Goal: Task Accomplishment & Management: Use online tool/utility

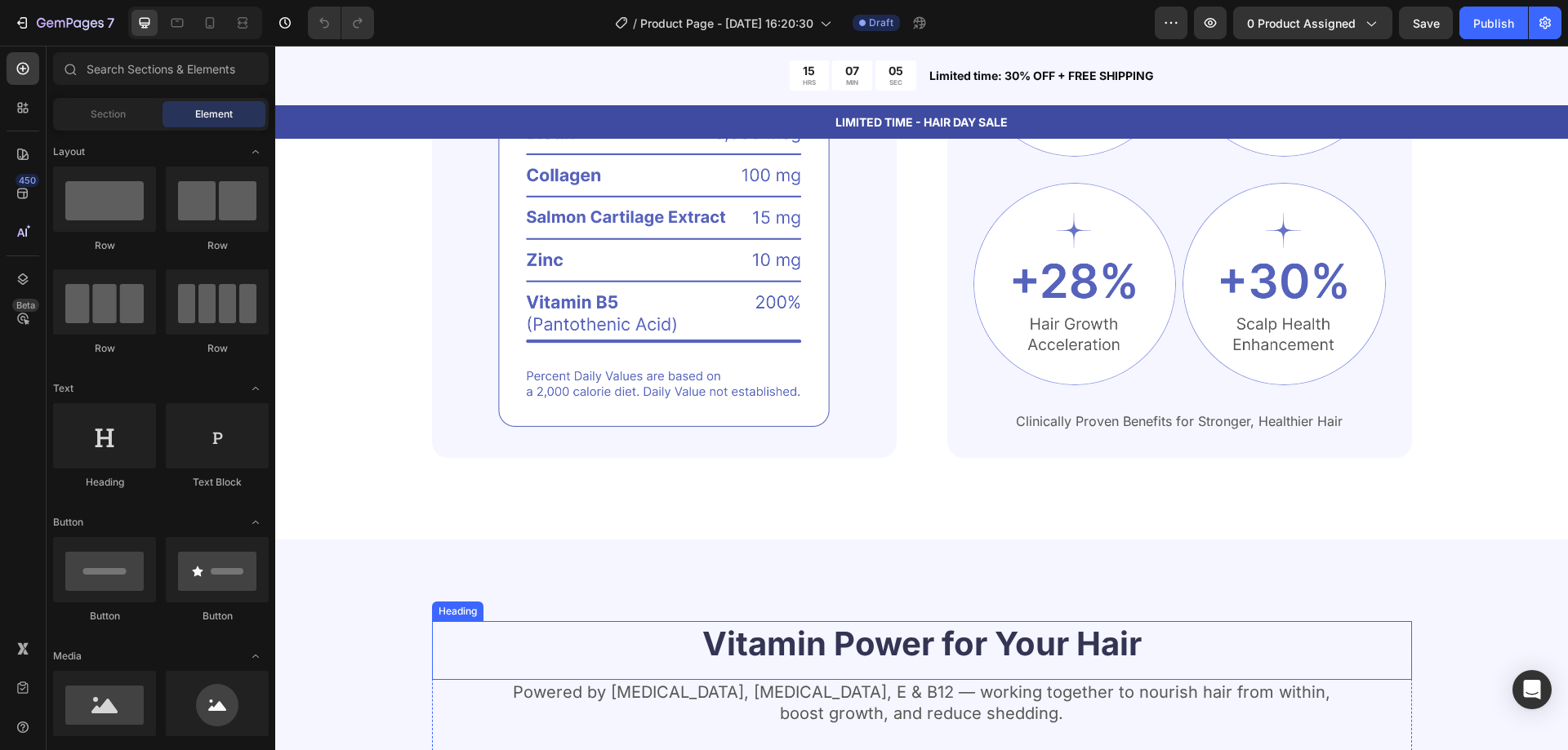
scroll to position [1633, 0]
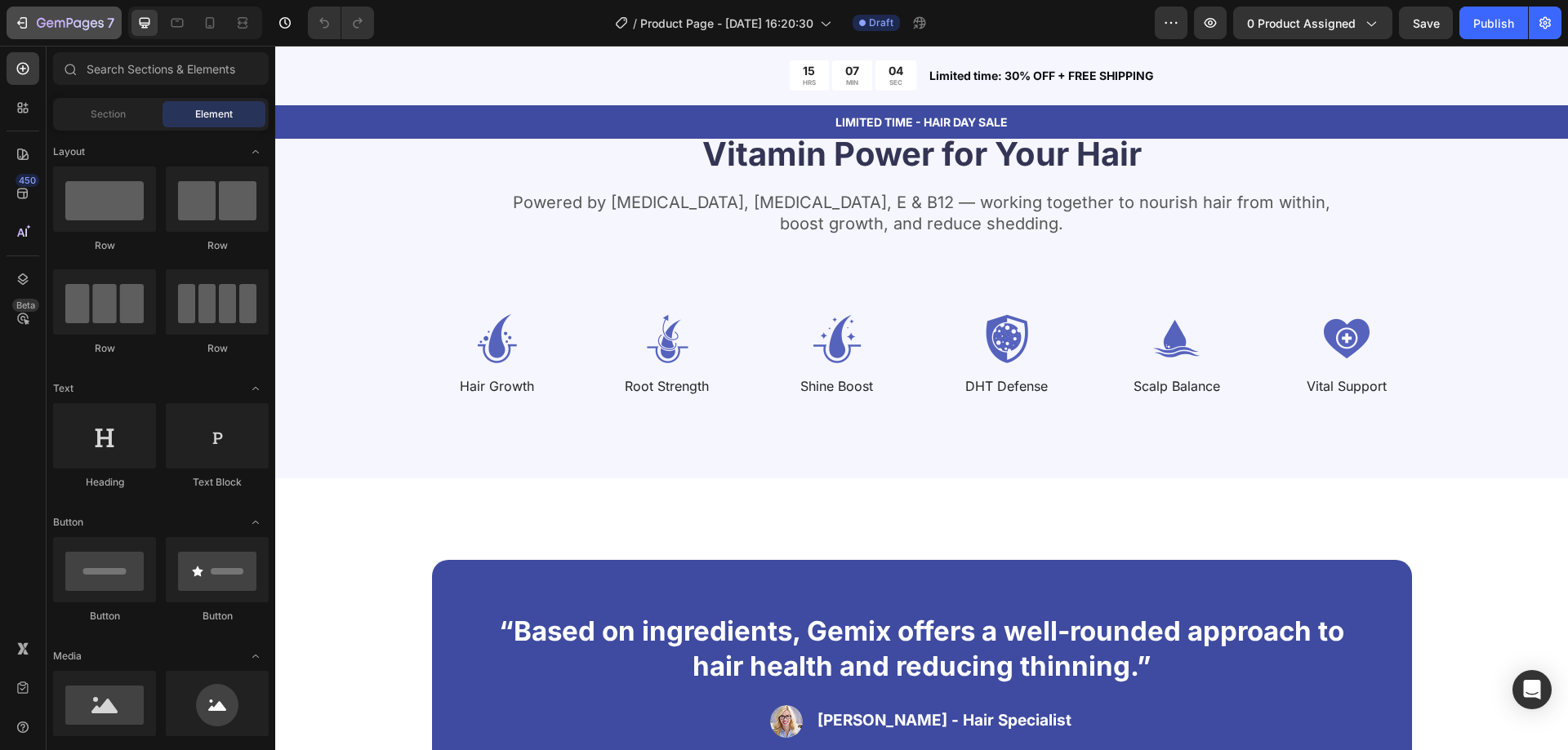
click at [85, 24] on icon "button" at bounding box center [70, 24] width 67 height 14
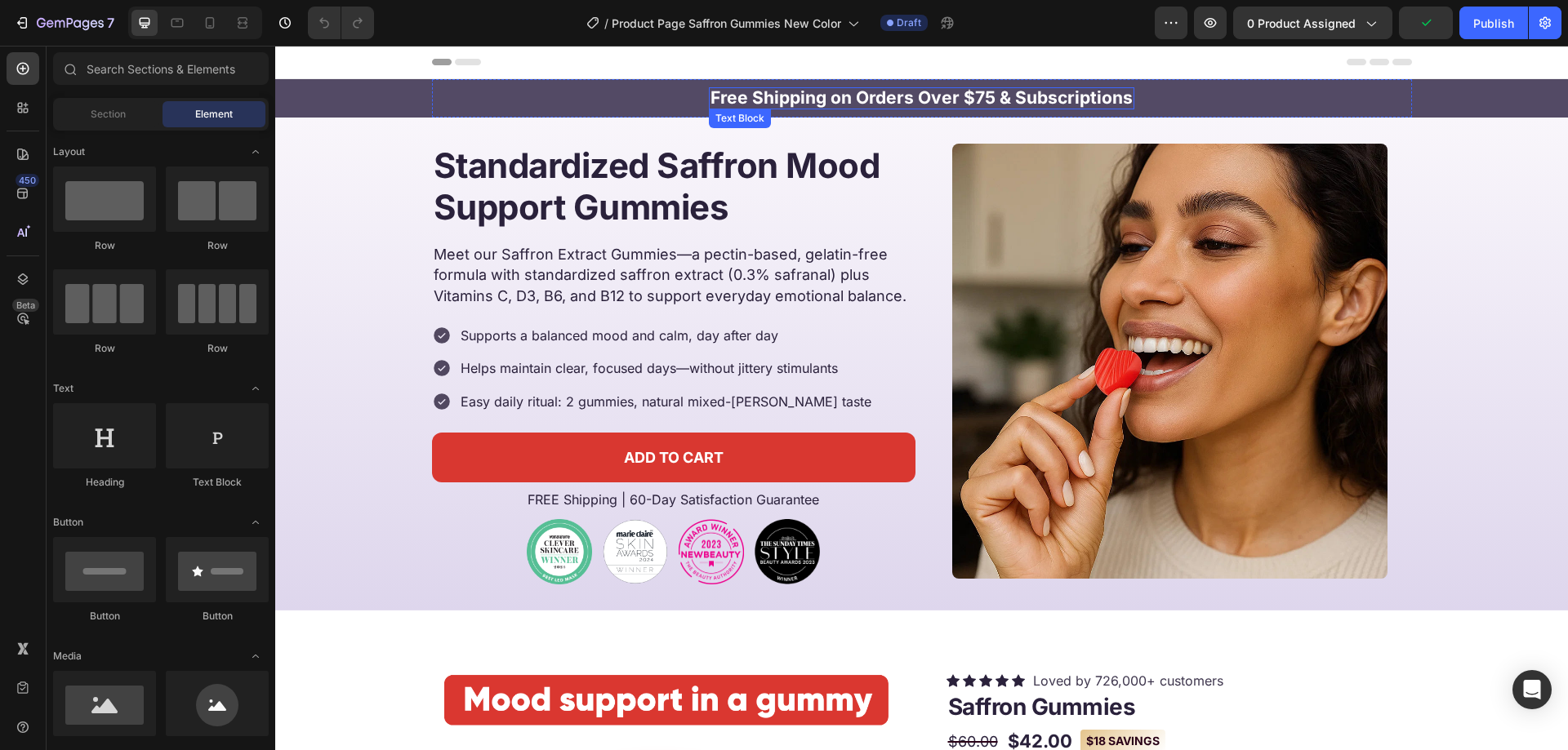
click at [767, 87] on strong "Free Shipping on Orders Over $75 & Subscriptions" at bounding box center [922, 97] width 423 height 20
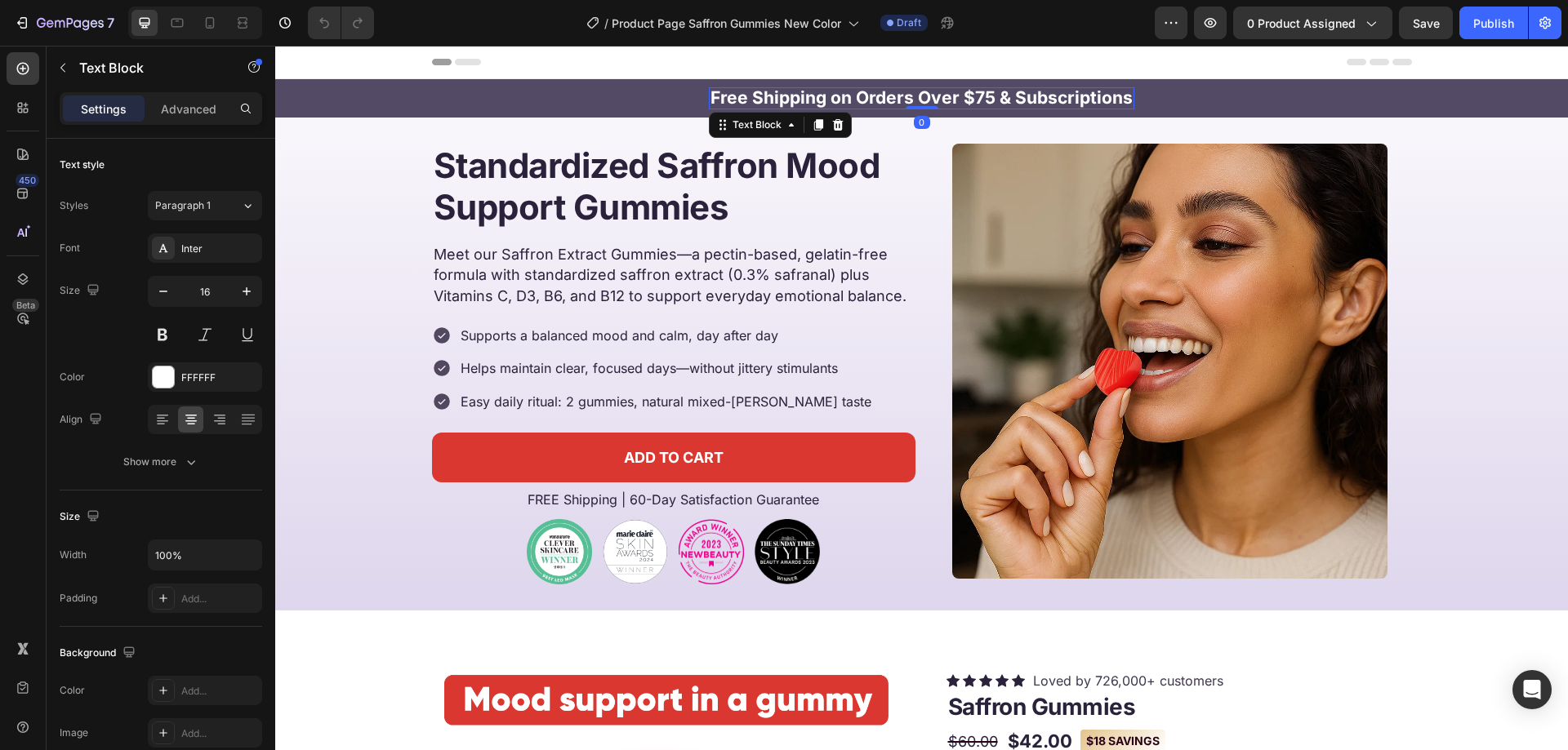
click at [755, 108] on p "Free Shipping on Orders Over $75 & Subscriptions" at bounding box center [922, 98] width 423 height 19
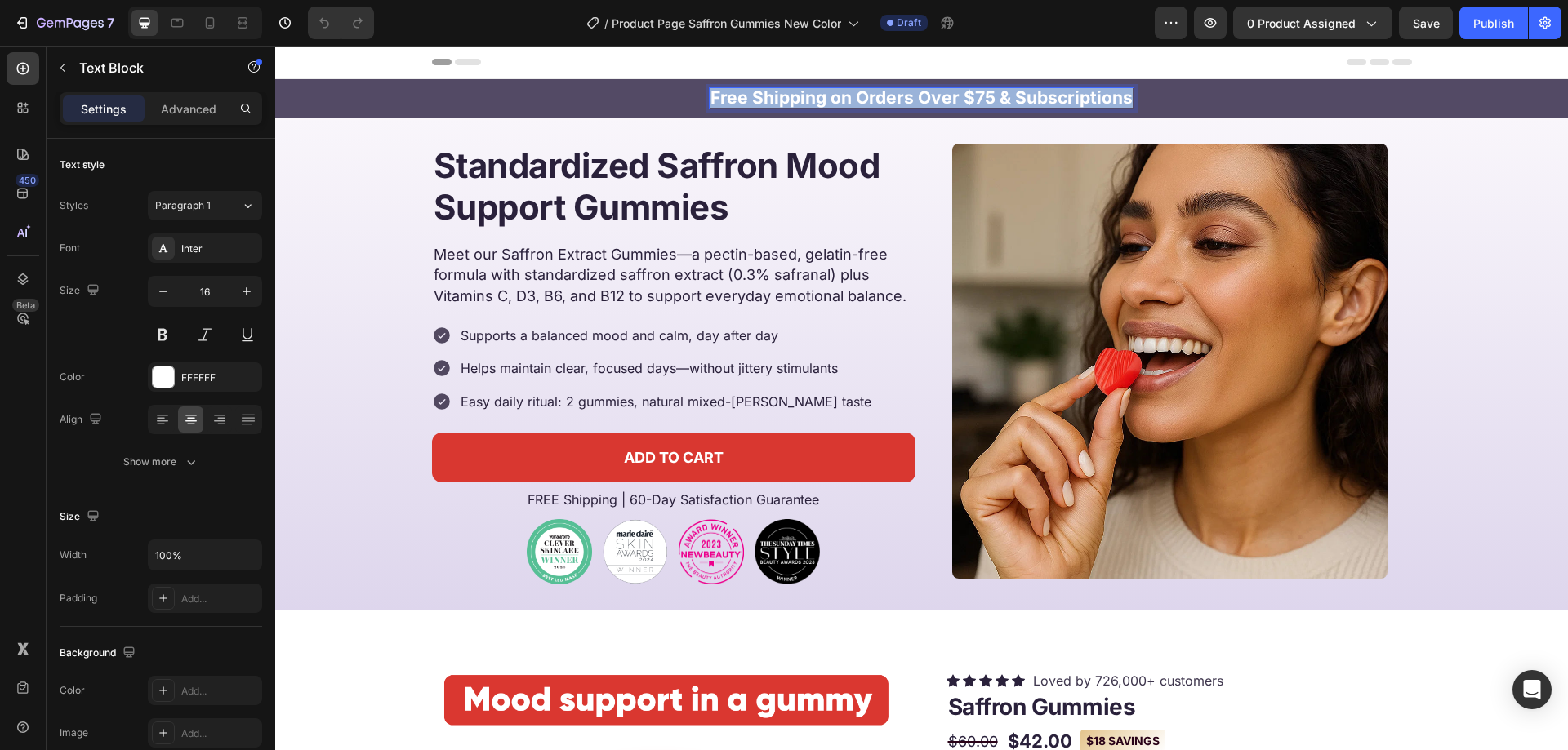
click at [755, 108] on p "Free Shipping on Orders Over $75 & Subscriptions" at bounding box center [922, 98] width 423 height 19
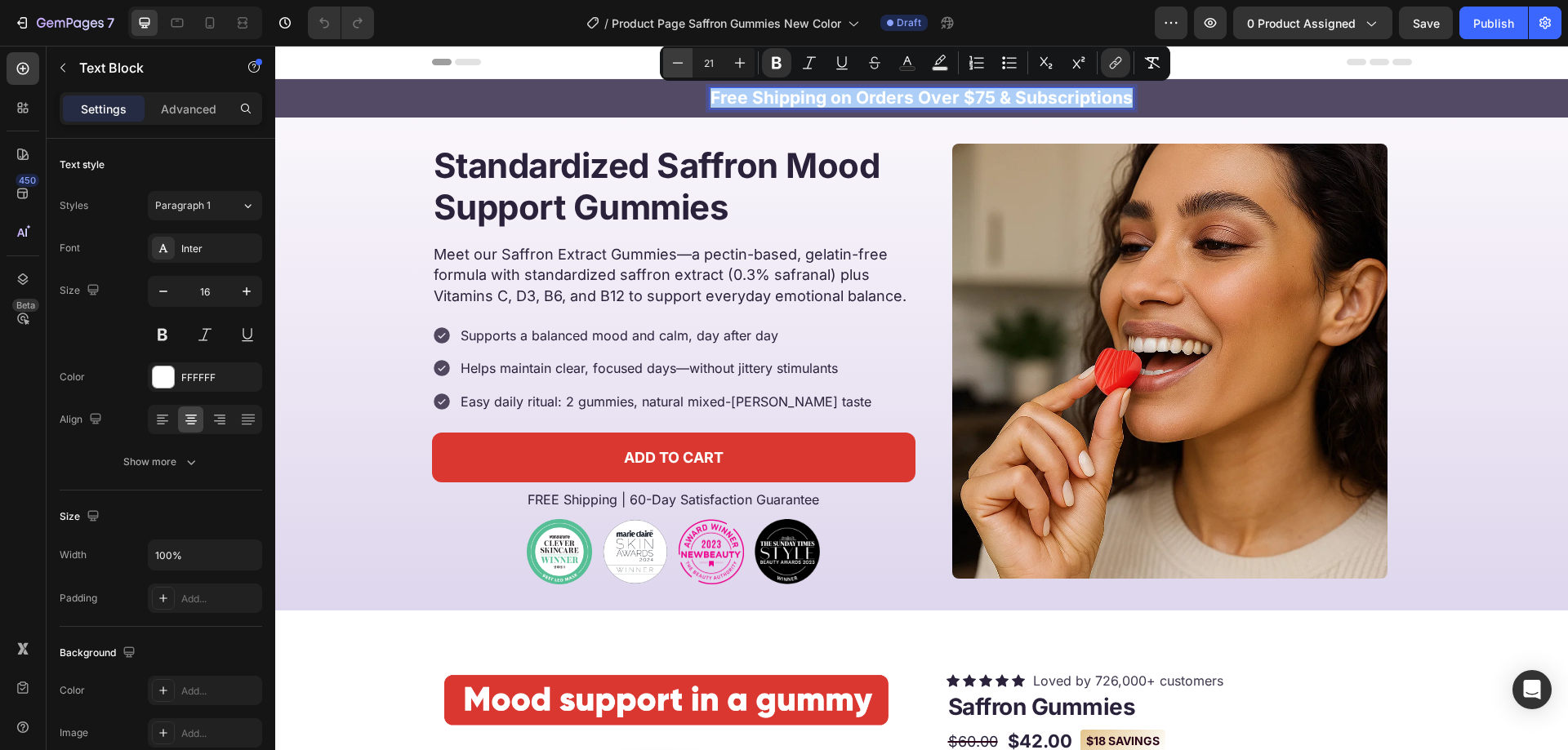
click at [682, 72] on button "Minus" at bounding box center [678, 62] width 29 height 29
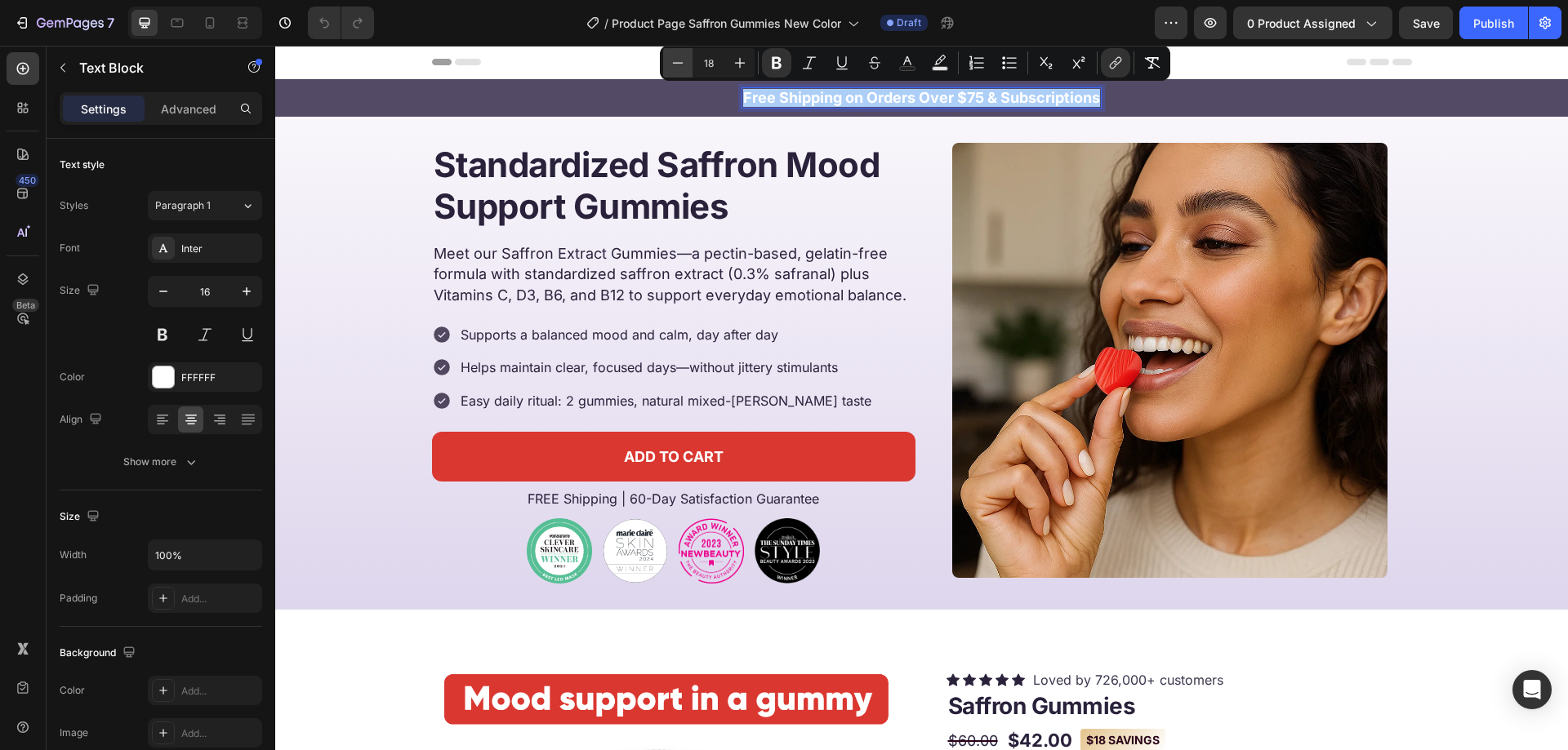
click at [682, 72] on button "Minus" at bounding box center [678, 62] width 29 height 29
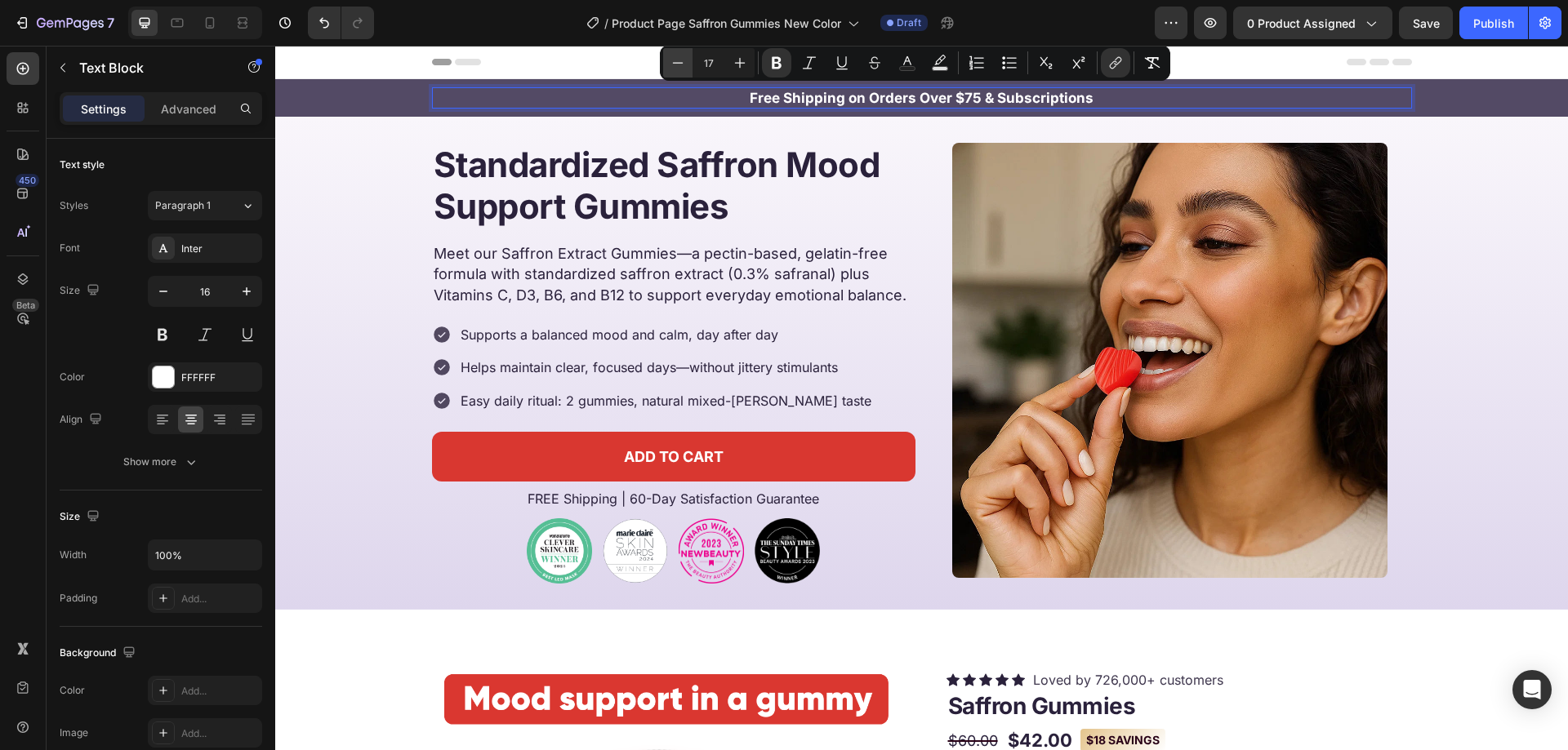
click at [682, 72] on button "Minus" at bounding box center [678, 62] width 29 height 29
type input "16"
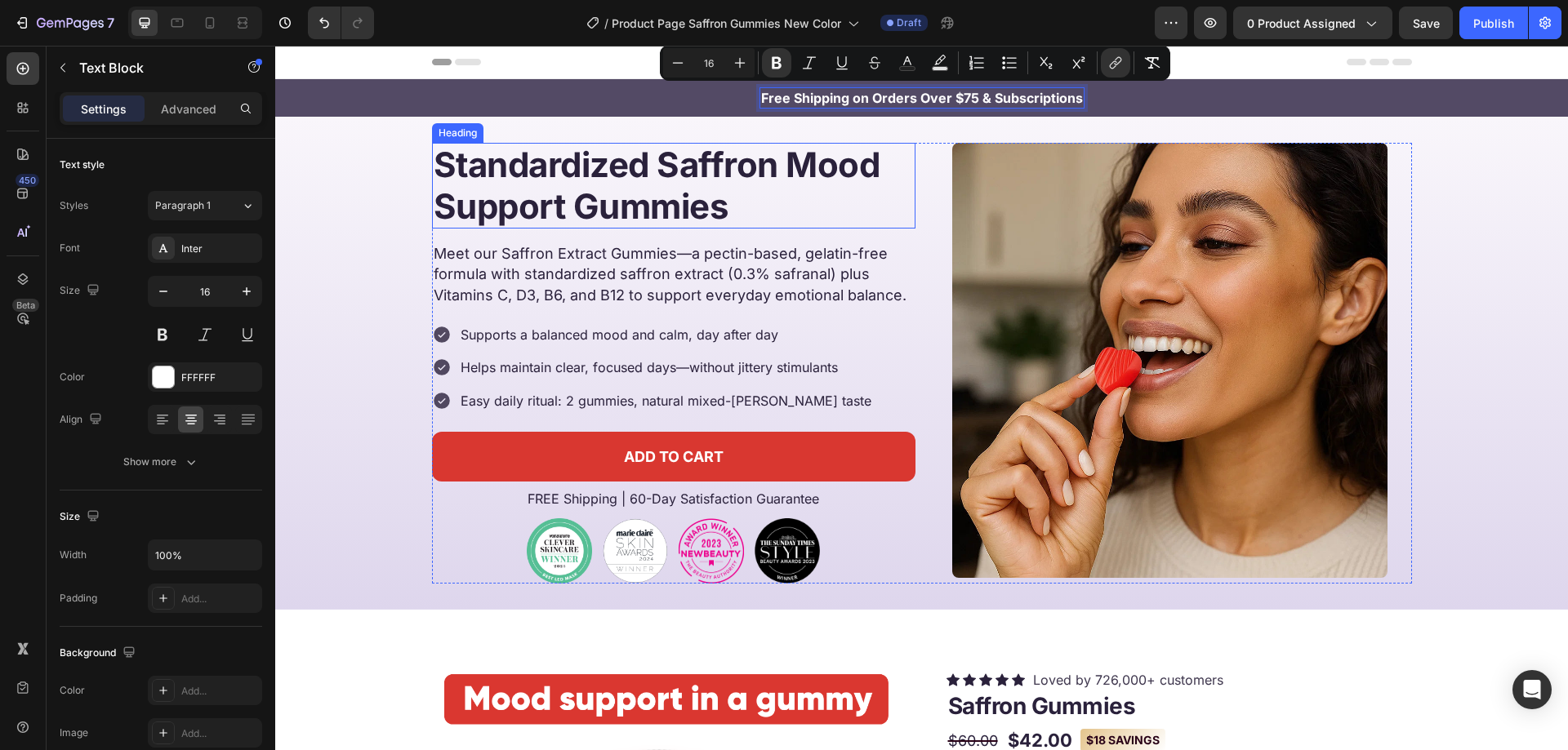
click at [818, 180] on strong "Standardized Saffron Mood Support Gummies" at bounding box center [656, 184] width 446 height 83
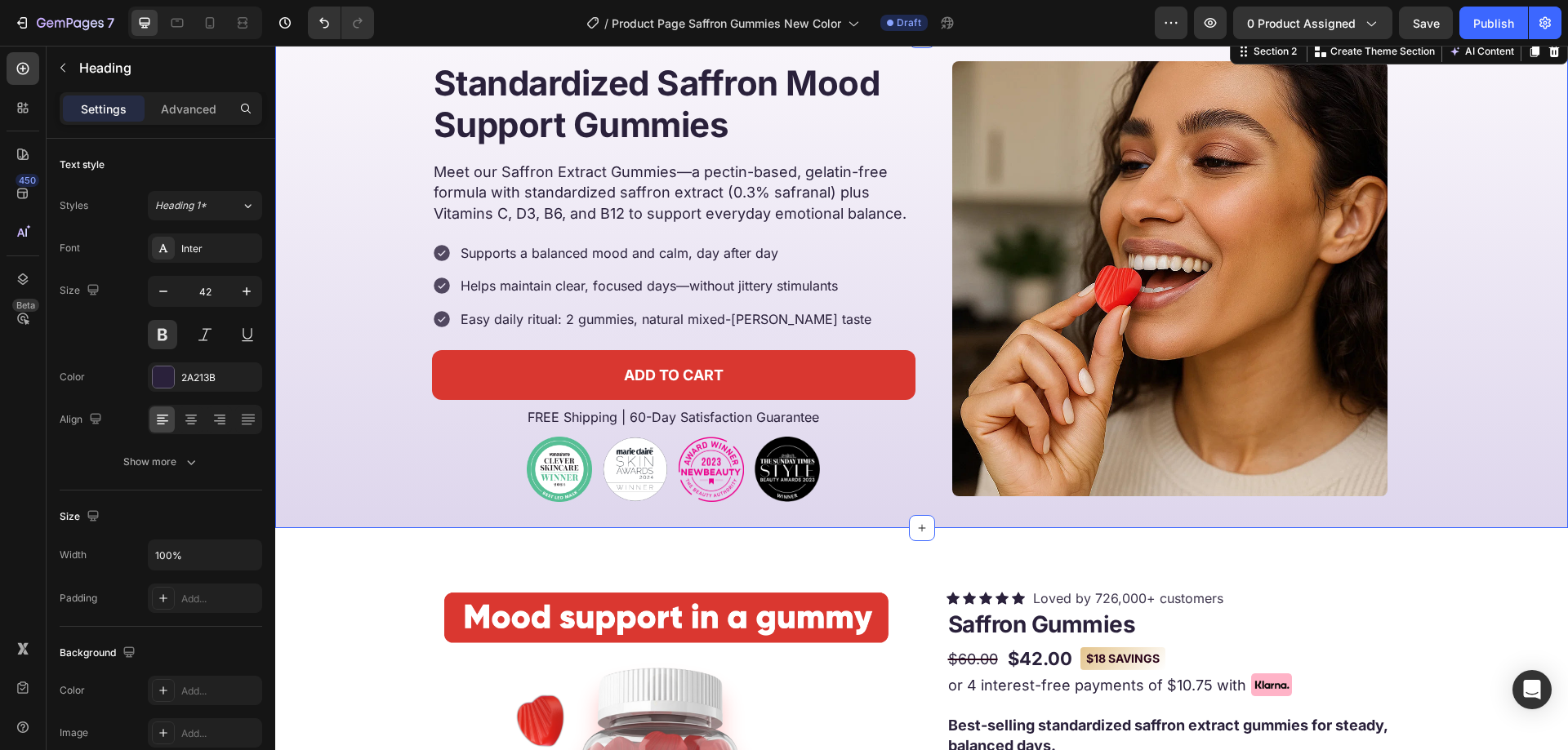
click at [358, 313] on div "Standardized Saffron Mood Support Gummies Heading Image Meet our Saffron Extrac…" at bounding box center [922, 282] width 1293 height 441
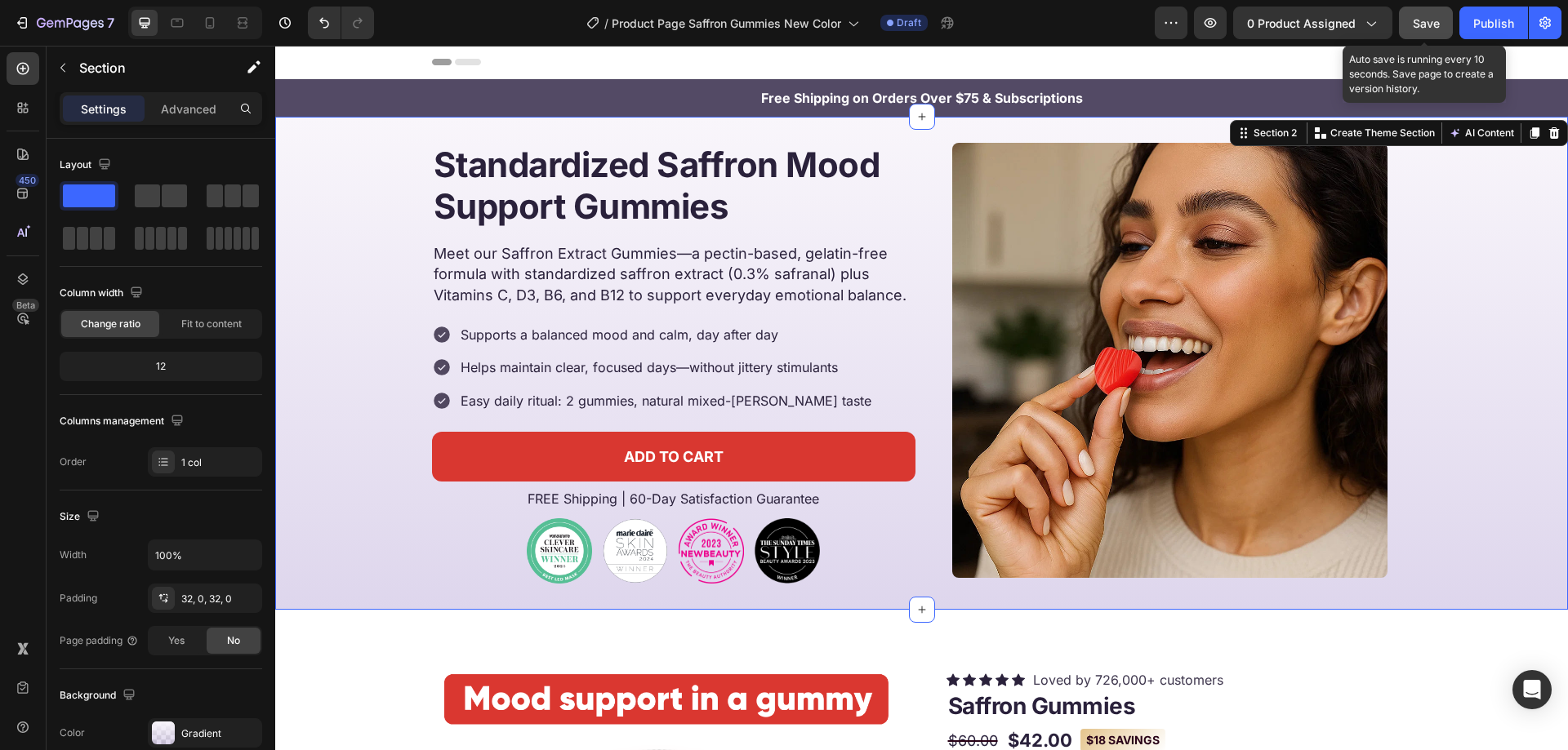
click at [1446, 15] on button "Save" at bounding box center [1425, 23] width 54 height 32
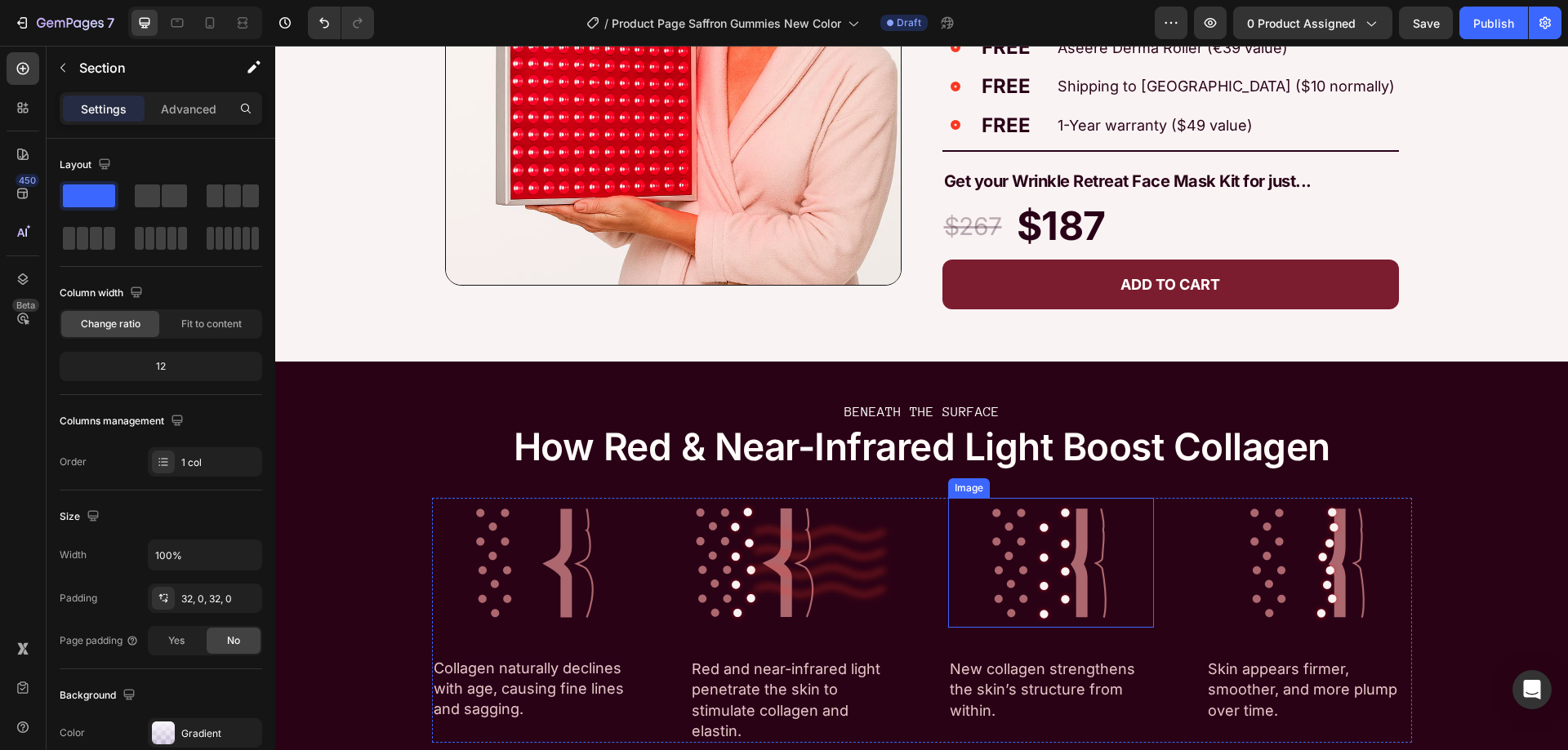
scroll to position [2776, 0]
